Goal: Navigation & Orientation: Find specific page/section

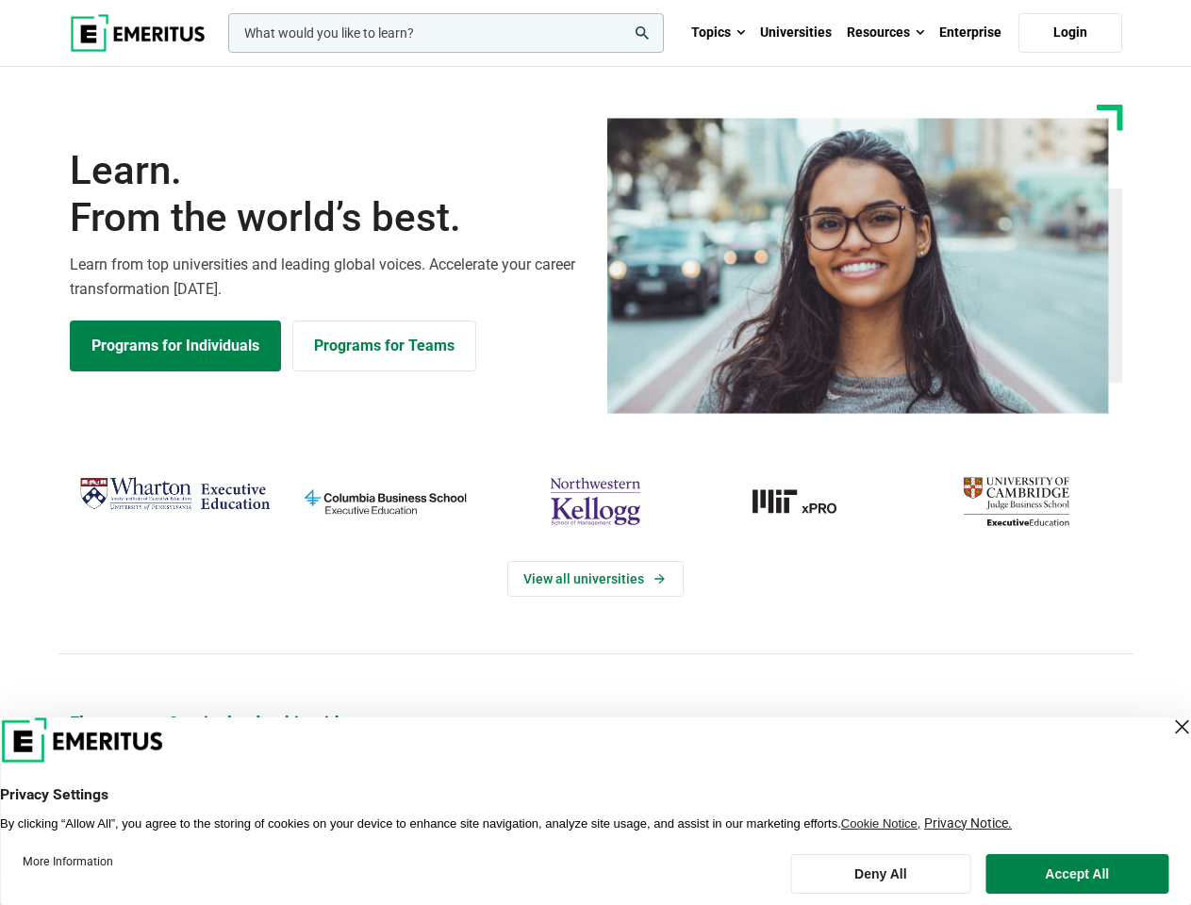
click at [595, 453] on div "View all universities" at bounding box center [596, 562] width 1214 height 297
click at [446, 33] on input "woocommerce-product-search-field-0" at bounding box center [446, 33] width 436 height 40
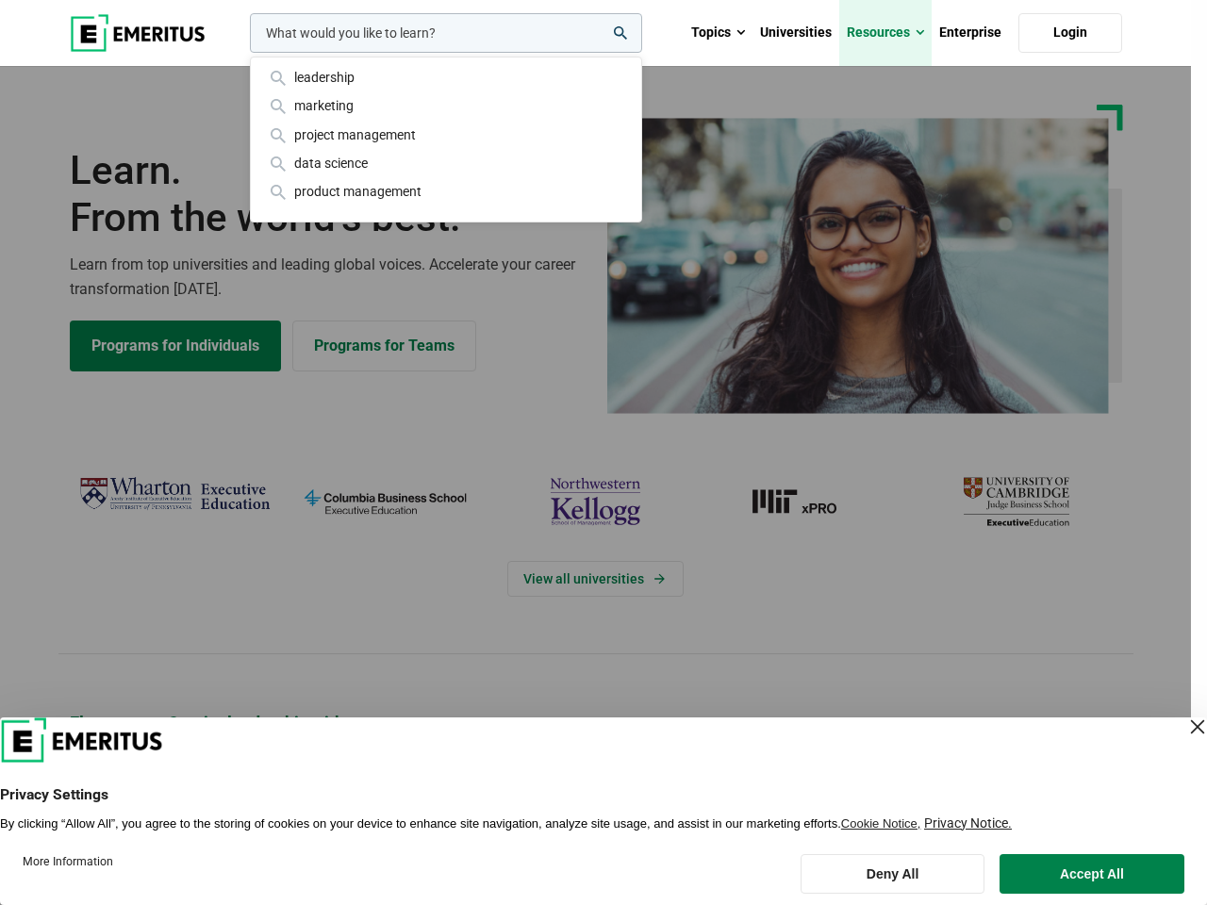
click at [886, 33] on link "Resources" at bounding box center [885, 33] width 92 height 66
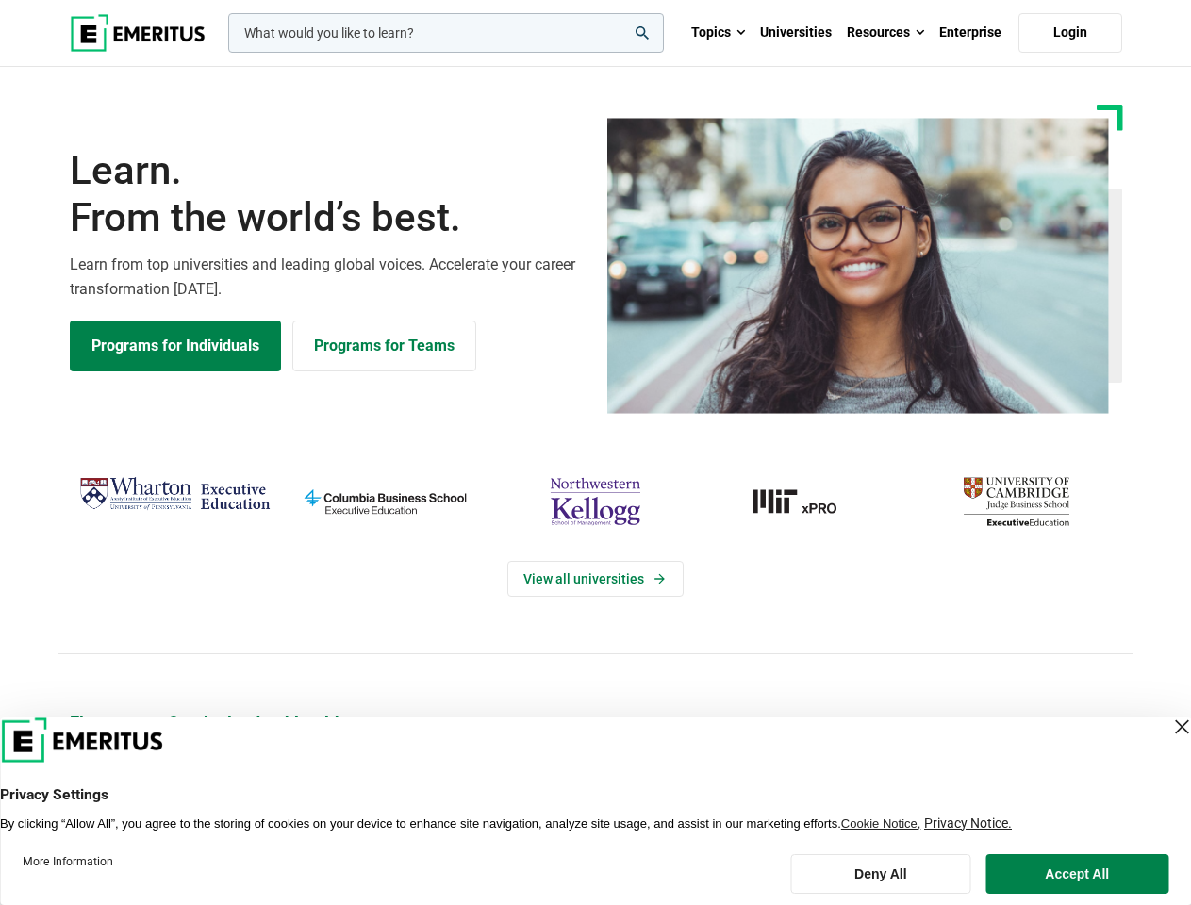
click at [595, 453] on div "View all universities" at bounding box center [596, 562] width 1214 height 297
click at [446, 33] on input "woocommerce-product-search-field-0" at bounding box center [446, 33] width 436 height 40
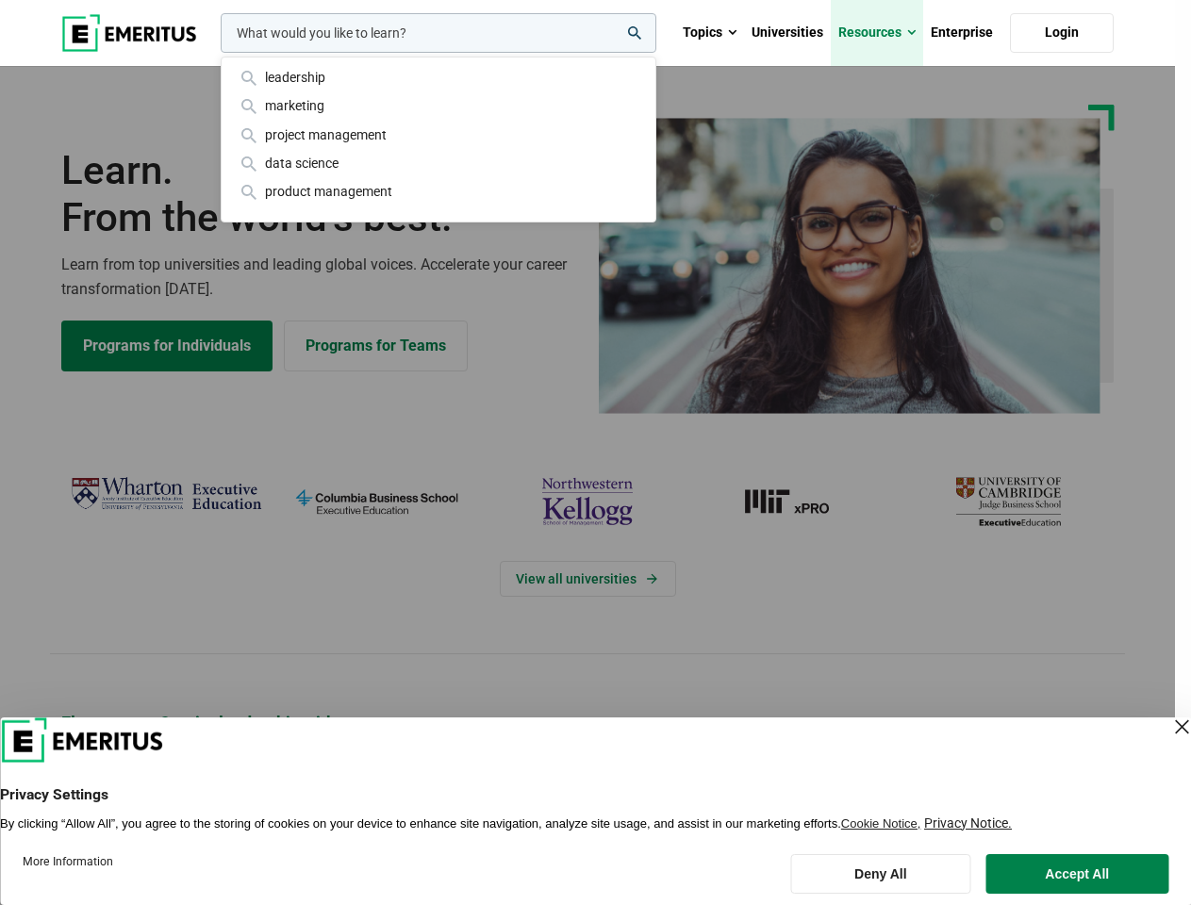
click at [886, 33] on link "Resources" at bounding box center [877, 33] width 92 height 66
